Goal: Find specific page/section: Find specific page/section

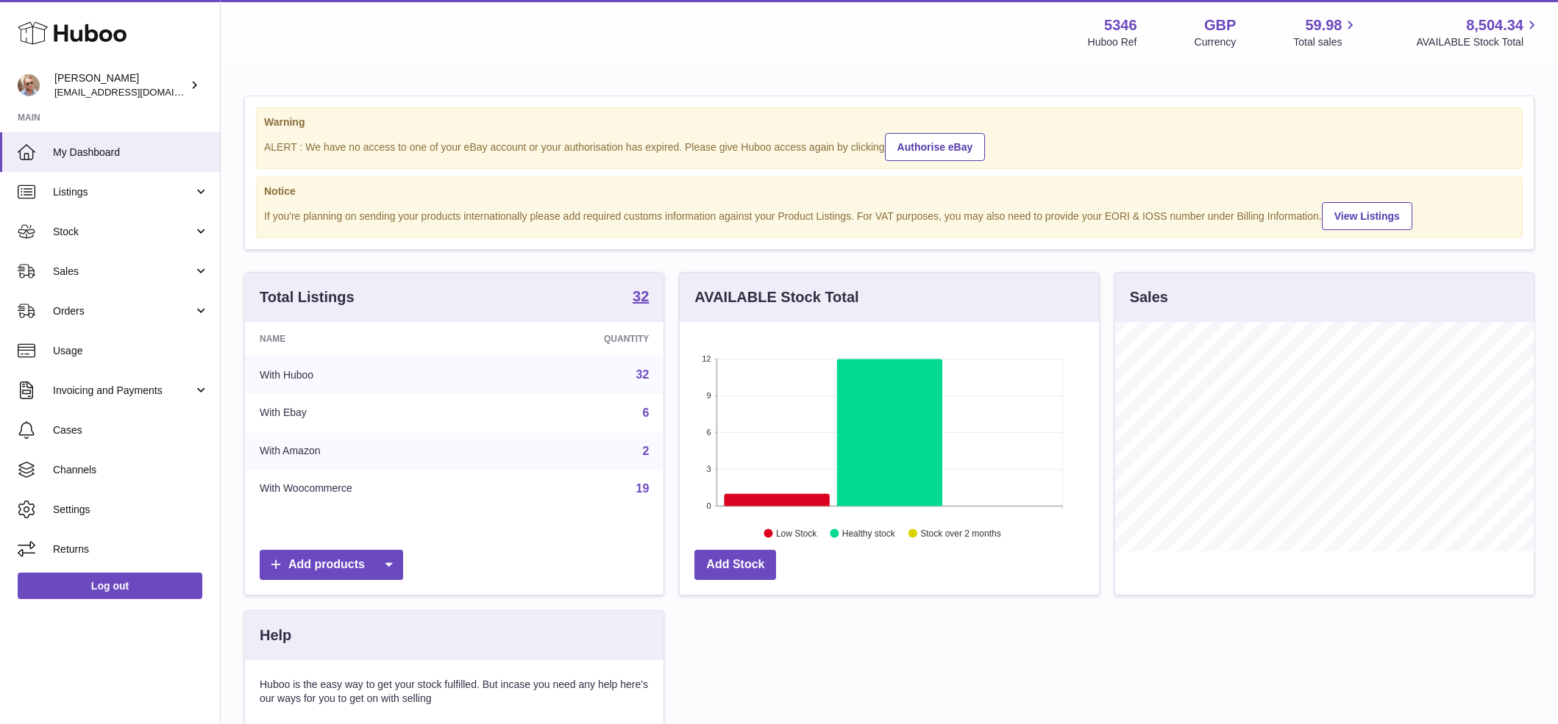
scroll to position [229, 419]
click at [69, 255] on link "Sales" at bounding box center [110, 272] width 220 height 40
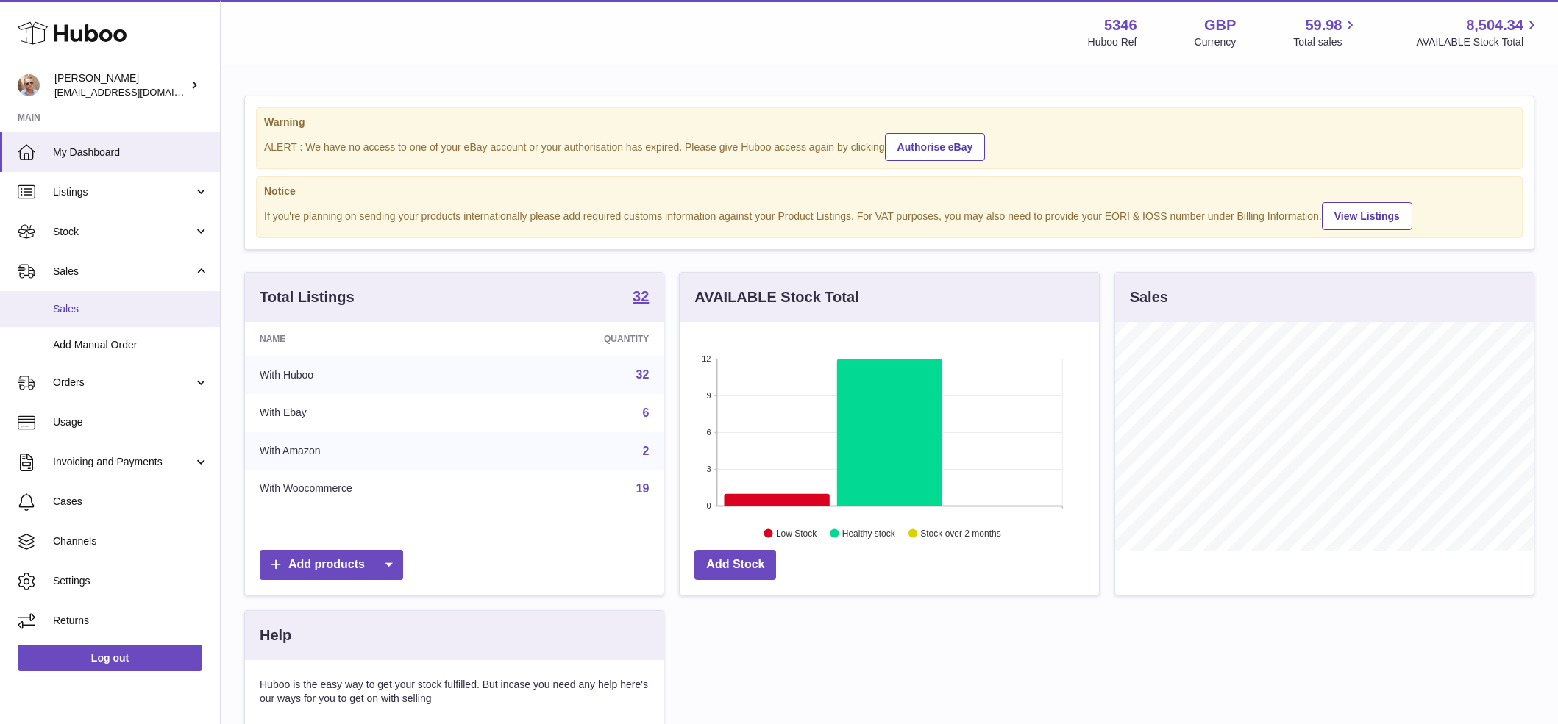
click at [85, 313] on span "Sales" at bounding box center [131, 309] width 156 height 14
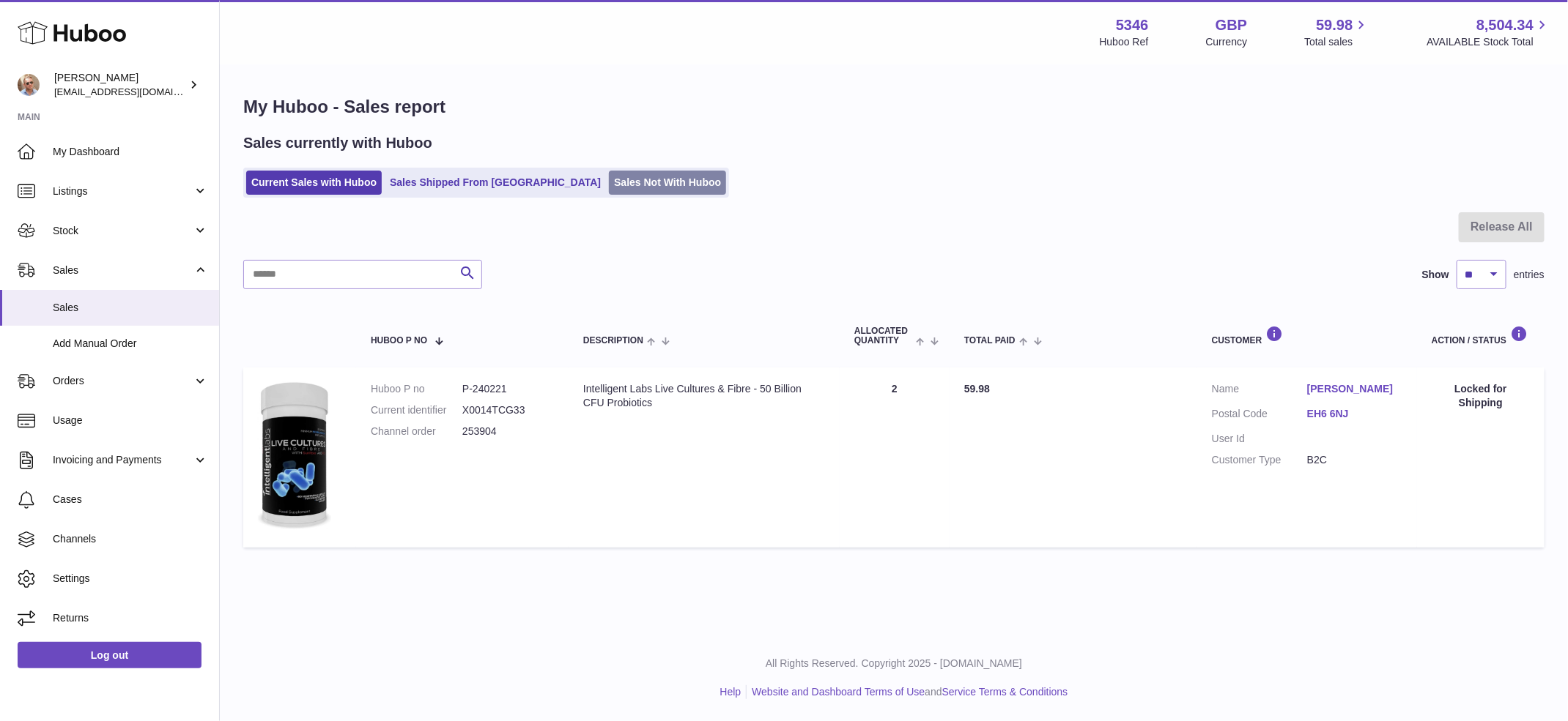
click at [612, 186] on link "Sales Not With Huboo" at bounding box center [667, 182] width 118 height 24
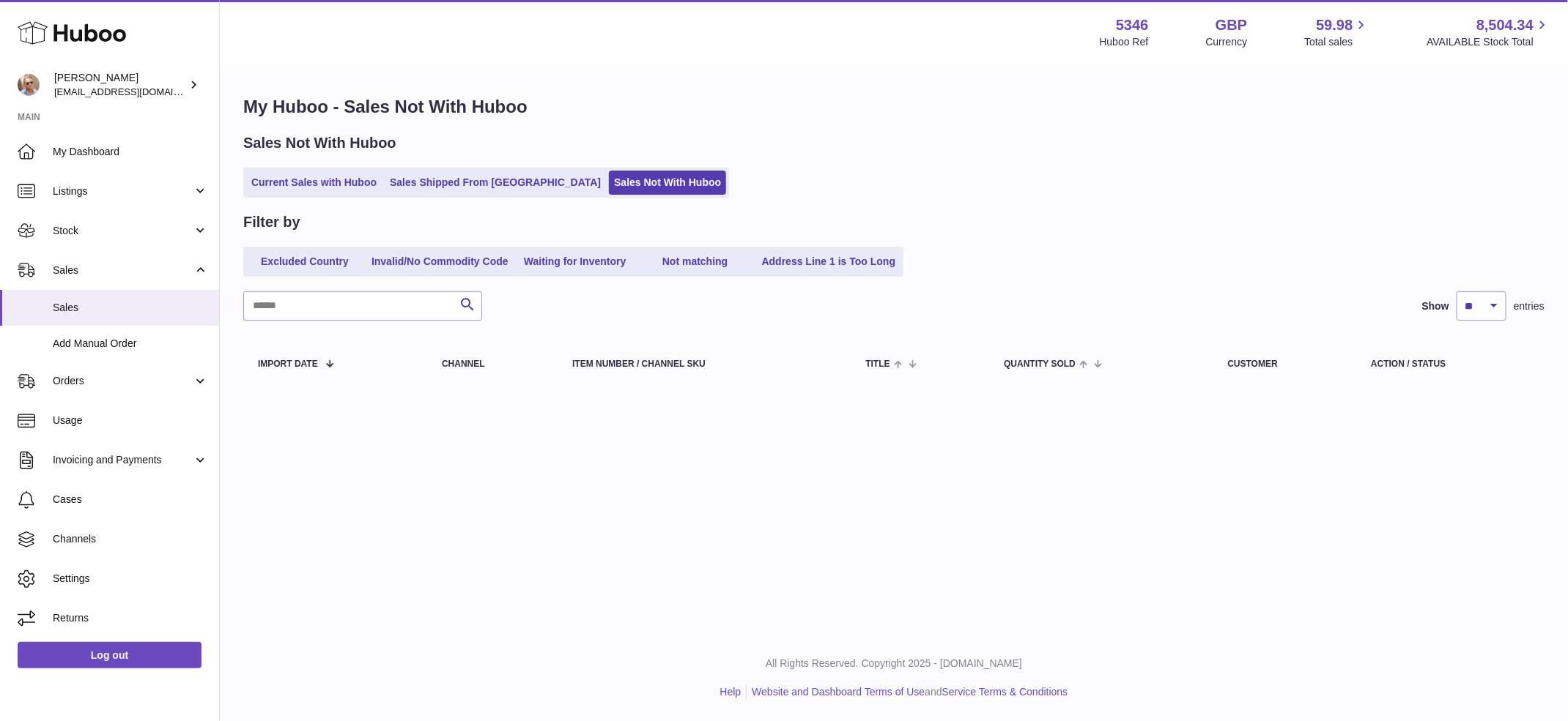
click at [970, 131] on div "My Huboo - Sales Not With Huboo Sales Not With Huboo Current Sales with Huboo S…" at bounding box center [894, 243] width 1348 height 355
